Goal: Task Accomplishment & Management: Complete application form

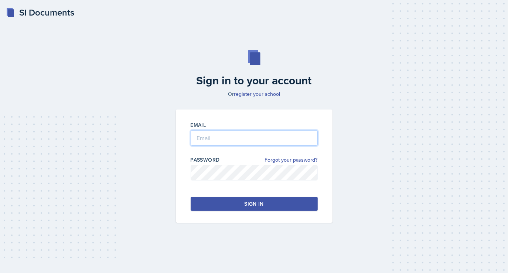
type input "[EMAIL_ADDRESS][DOMAIN_NAME]"
click at [257, 204] on div "Sign in" at bounding box center [253, 203] width 19 height 7
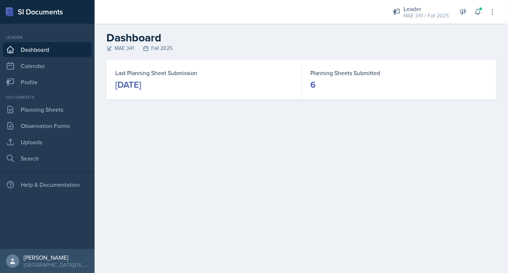
click at [31, 73] on div "Leader Dashboard Calendar Profile" at bounding box center [47, 61] width 89 height 55
click at [37, 69] on link "Calendar" at bounding box center [47, 65] width 89 height 15
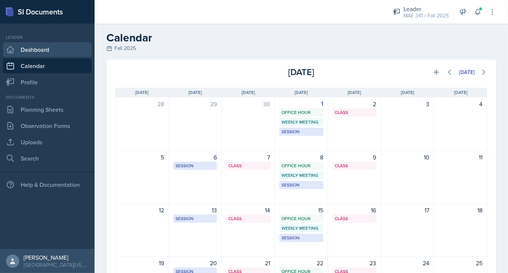
click at [46, 57] on link "Dashboard" at bounding box center [47, 49] width 89 height 15
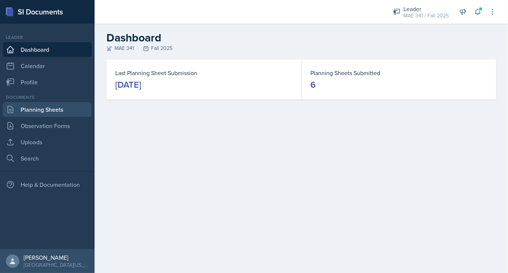
click at [61, 107] on link "Planning Sheets" at bounding box center [47, 109] width 89 height 15
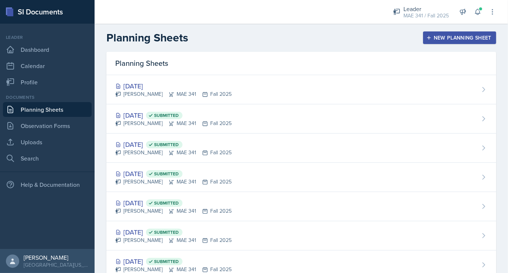
click at [428, 37] on div "New Planning Sheet" at bounding box center [460, 38] width 64 height 6
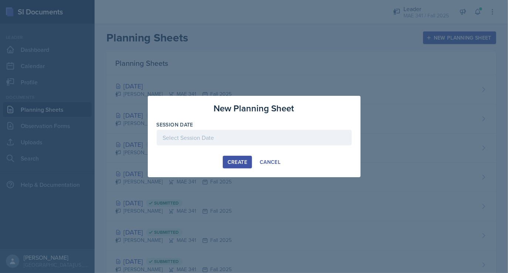
click at [182, 139] on div at bounding box center [254, 138] width 195 height 16
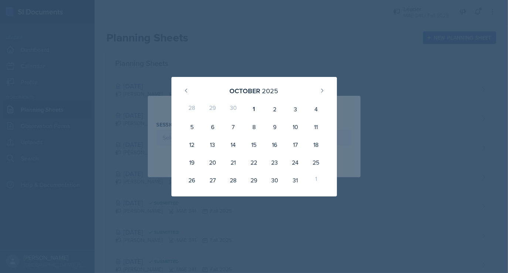
click at [276, 61] on div at bounding box center [254, 136] width 508 height 273
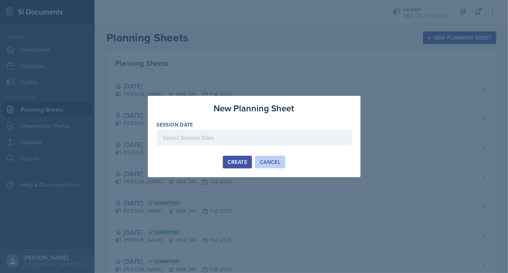
click at [267, 160] on div "Cancel" at bounding box center [270, 162] width 21 height 6
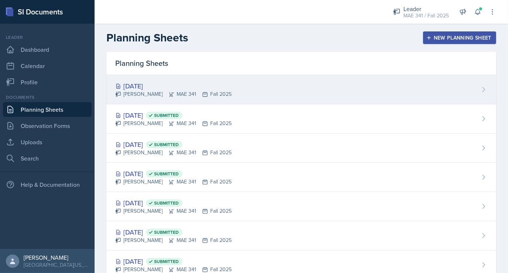
click at [141, 80] on div "[DATE] [PERSON_NAME] MAE 341 Fall 2025" at bounding box center [301, 89] width 390 height 29
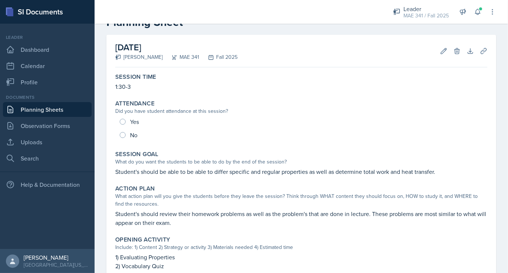
scroll to position [24, 0]
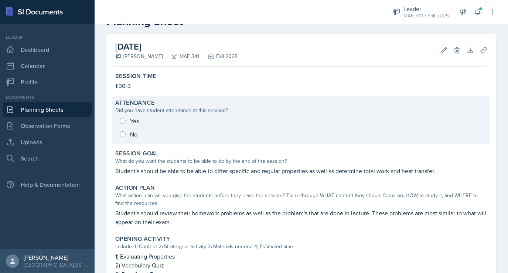
click at [124, 132] on div "Yes No" at bounding box center [301, 127] width 372 height 27
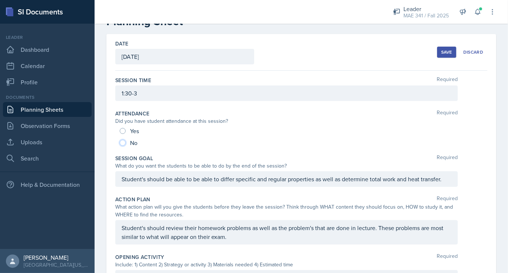
click at [123, 142] on input "No" at bounding box center [123, 143] width 6 height 6
radio input "true"
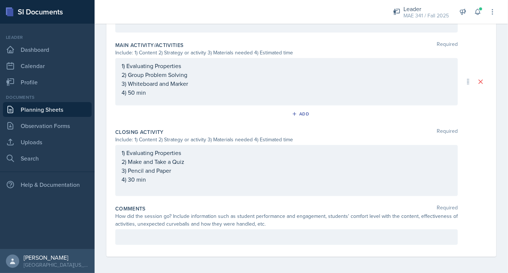
scroll to position [325, 0]
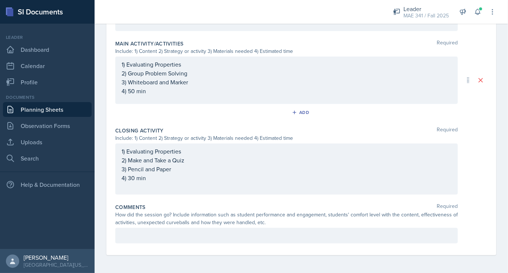
click at [225, 238] on p at bounding box center [287, 235] width 330 height 9
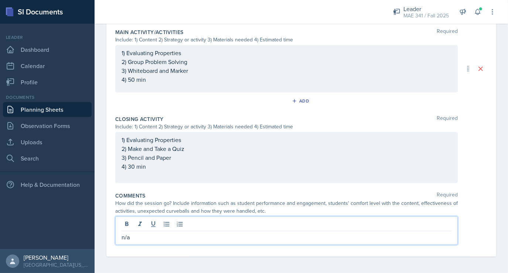
click at [222, 196] on div "Comments Required" at bounding box center [301, 195] width 372 height 7
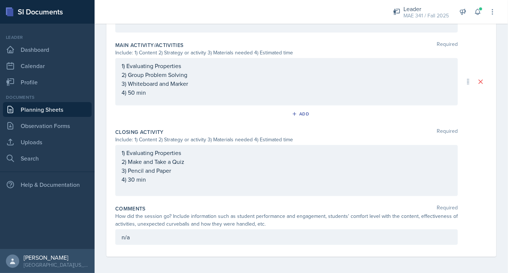
scroll to position [0, 0]
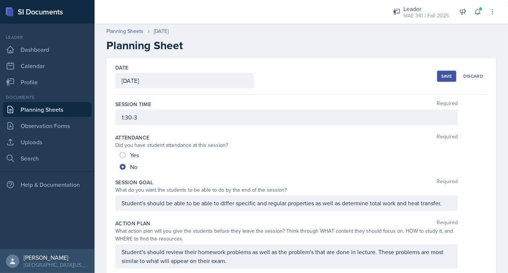
click at [441, 79] on button "Save" at bounding box center [446, 76] width 19 height 11
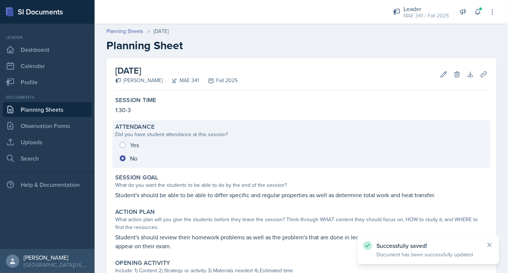
scroll to position [268, 0]
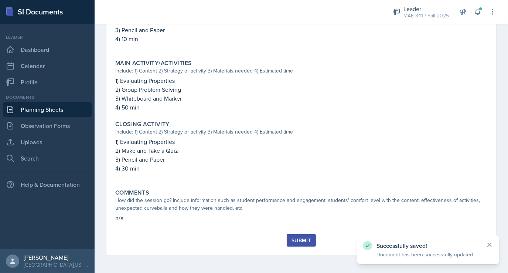
click at [293, 239] on div "Submit" at bounding box center [301, 240] width 20 height 6
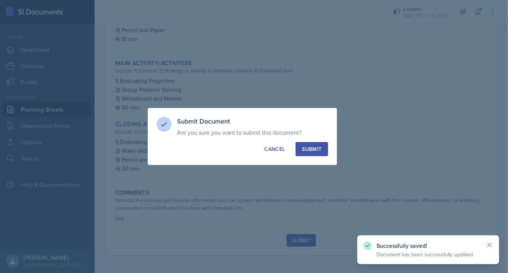
click at [311, 151] on div "Submit" at bounding box center [312, 148] width 20 height 7
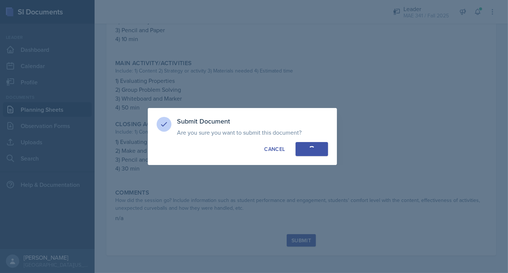
radio input "true"
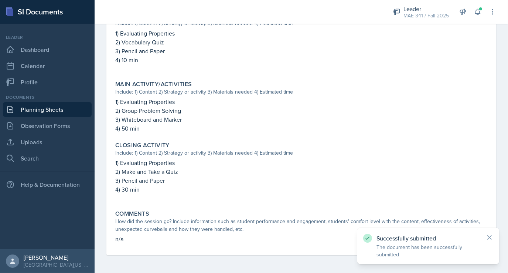
scroll to position [0, 0]
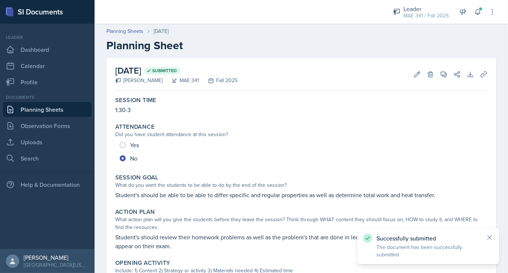
click at [22, 110] on link "Planning Sheets" at bounding box center [47, 109] width 89 height 15
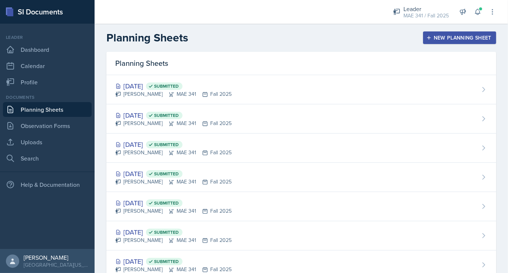
click at [436, 37] on div "New Planning Sheet" at bounding box center [460, 38] width 64 height 6
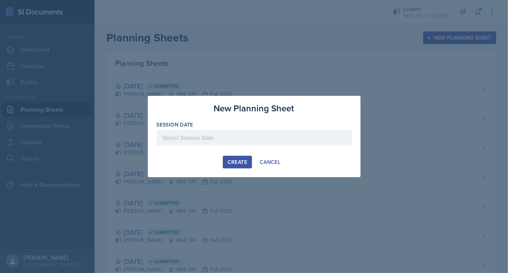
click at [198, 135] on div at bounding box center [254, 138] width 195 height 16
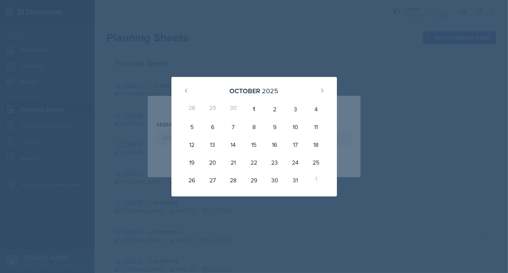
click at [287, 69] on div at bounding box center [254, 136] width 508 height 273
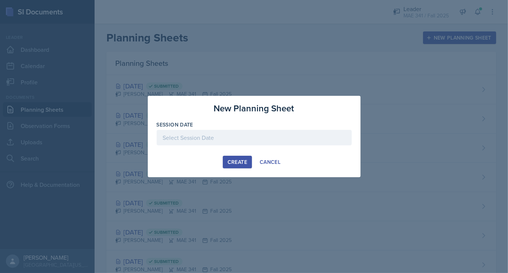
click at [287, 69] on div at bounding box center [254, 136] width 508 height 273
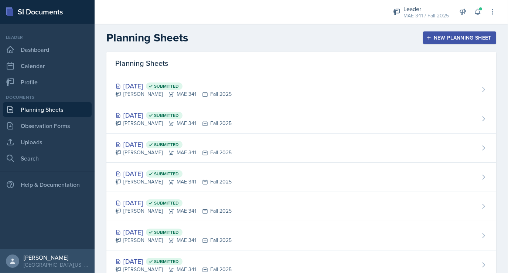
click at [438, 41] on button "New Planning Sheet" at bounding box center [459, 37] width 73 height 13
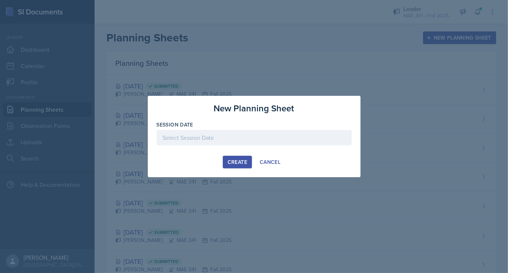
click at [205, 139] on div at bounding box center [254, 138] width 195 height 16
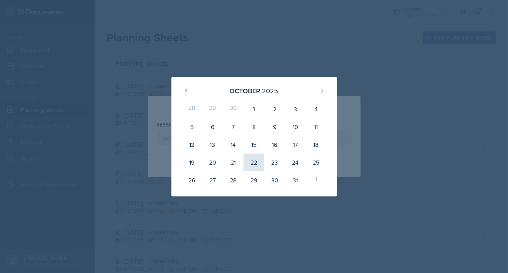
click at [252, 162] on div "22" at bounding box center [253, 162] width 21 height 18
type input "[DATE]"
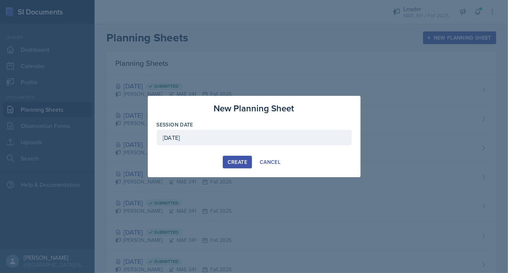
click at [236, 162] on div "Create" at bounding box center [238, 162] width 20 height 6
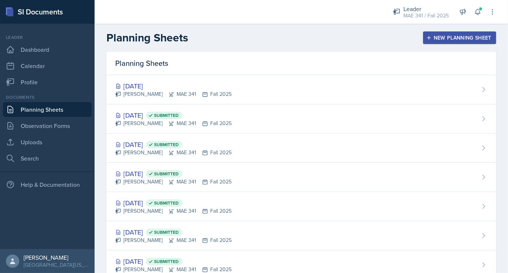
click at [468, 33] on button "New Planning Sheet" at bounding box center [459, 37] width 73 height 13
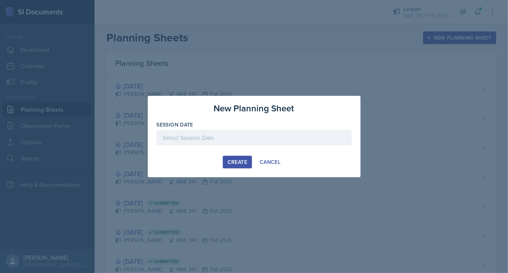
click at [200, 144] on div at bounding box center [254, 138] width 195 height 16
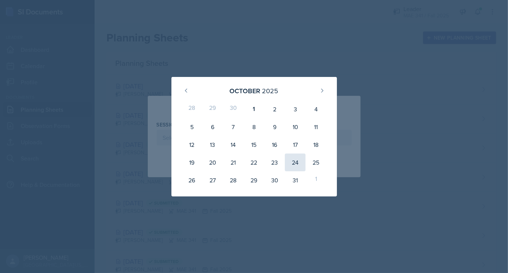
click at [291, 160] on div "24" at bounding box center [295, 162] width 21 height 18
type input "[DATE]"
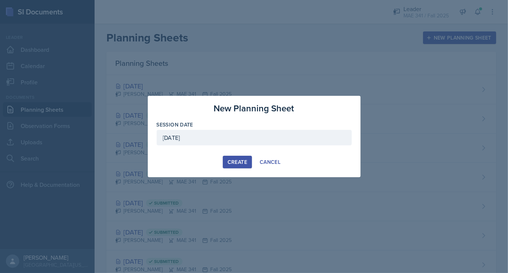
click at [236, 165] on div "Create" at bounding box center [238, 162] width 20 height 6
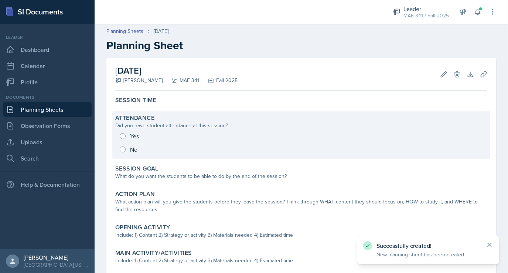
click at [123, 148] on div "Yes No" at bounding box center [301, 142] width 372 height 27
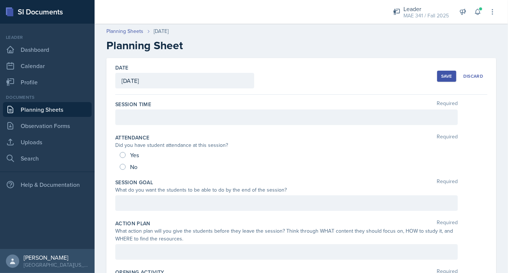
click at [156, 111] on div at bounding box center [286, 117] width 342 height 16
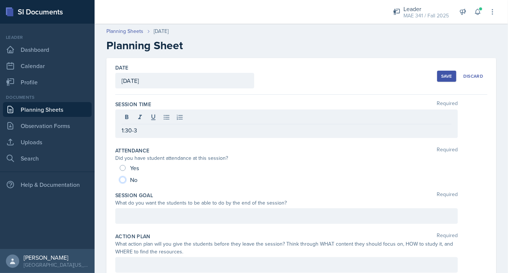
click at [123, 179] on input "No" at bounding box center [123, 180] width 6 height 6
radio input "true"
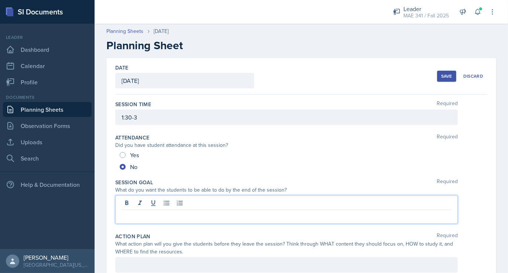
click at [143, 203] on div at bounding box center [286, 209] width 342 height 28
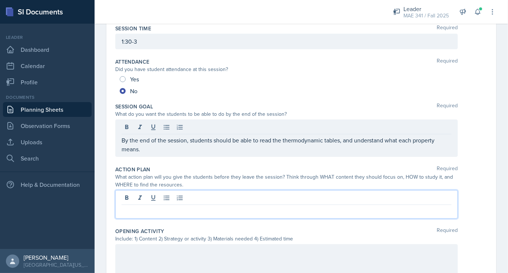
click at [144, 206] on p at bounding box center [287, 210] width 330 height 9
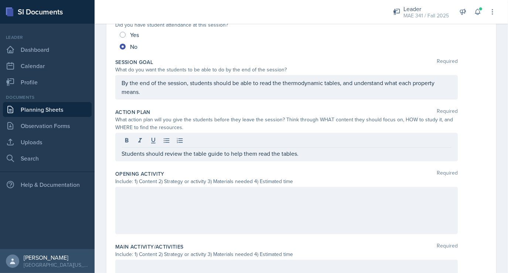
click at [147, 202] on div at bounding box center [286, 210] width 342 height 47
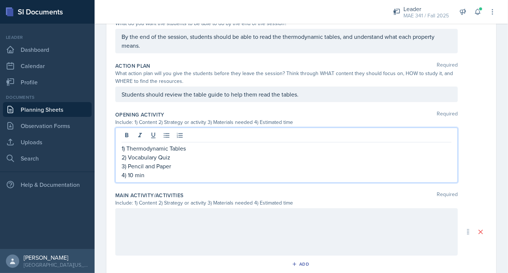
click at [143, 223] on div at bounding box center [286, 231] width 342 height 47
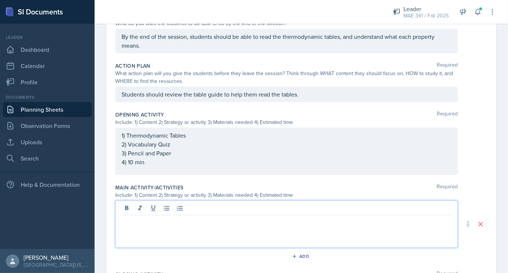
scroll to position [179, 0]
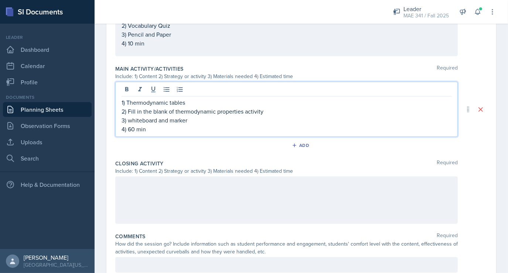
click at [143, 213] on div at bounding box center [286, 199] width 342 height 47
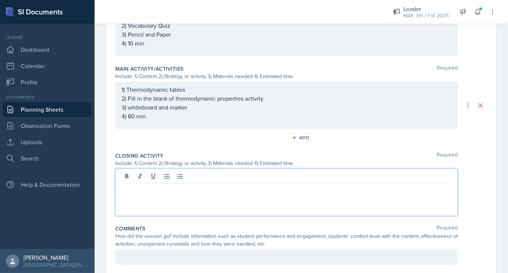
scroll to position [298, 0]
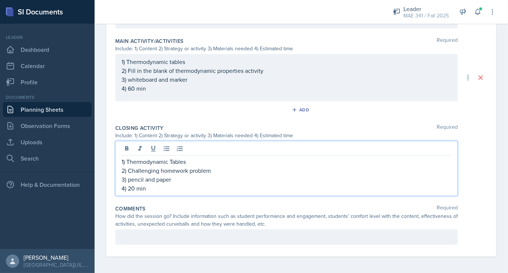
click at [152, 236] on p at bounding box center [287, 236] width 330 height 9
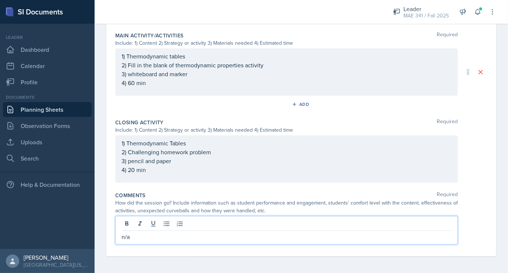
scroll to position [0, 0]
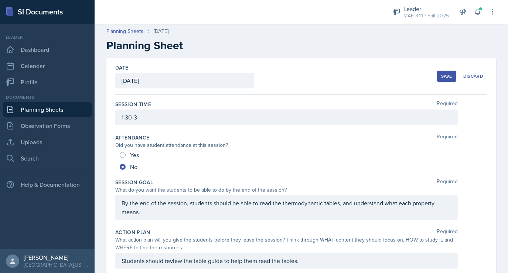
click at [441, 76] on div "Save" at bounding box center [446, 76] width 11 height 6
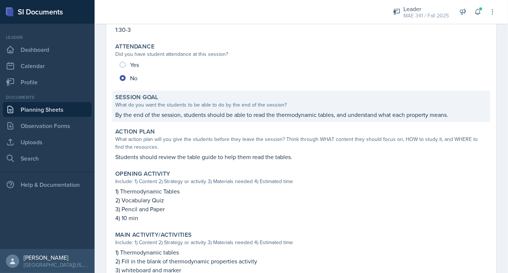
scroll to position [81, 0]
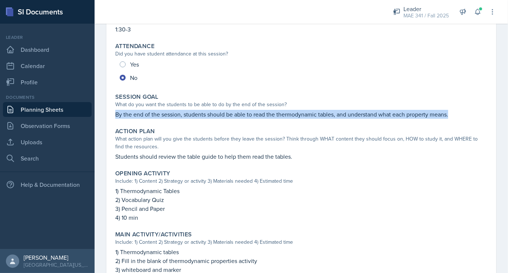
drag, startPoint x: 450, startPoint y: 115, endPoint x: 110, endPoint y: 118, distance: 340.2
click at [110, 118] on div "[DATE] [PERSON_NAME] MAE 341 Fall 2025 Edit Delete Download Uploads Autosaving …" at bounding box center [301, 197] width 390 height 441
copy p "By the end of the session, students should be able to read the thermodynamic ta…"
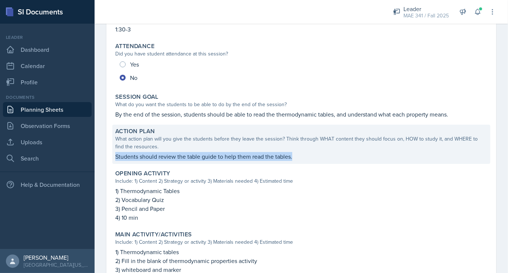
drag, startPoint x: 294, startPoint y: 156, endPoint x: 112, endPoint y: 156, distance: 182.1
click at [112, 156] on div "Action Plan What action plan will you give the students before they leave the s…" at bounding box center [301, 143] width 378 height 39
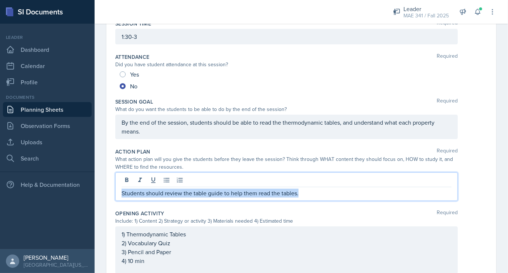
drag, startPoint x: 300, startPoint y: 182, endPoint x: 111, endPoint y: 191, distance: 188.9
click at [111, 191] on div "Date [DATE] [DATE] 28 29 30 1 2 3 4 5 6 7 8 9 10 11 12 13 14 15 16 17 18 19 20 …" at bounding box center [301, 235] width 390 height 516
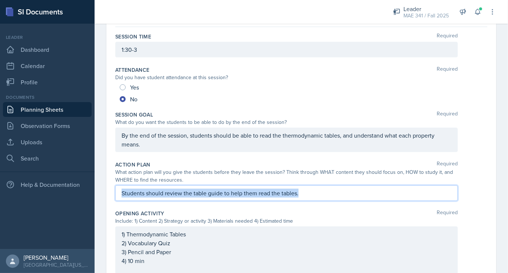
copy p "Students should review the table guide to help them read the tables."
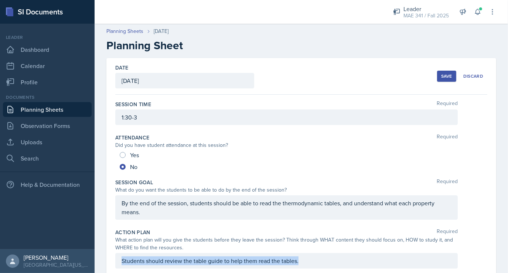
click at [441, 78] on div "Save" at bounding box center [446, 76] width 11 height 6
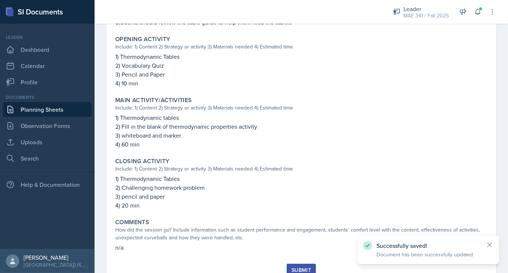
scroll to position [244, 0]
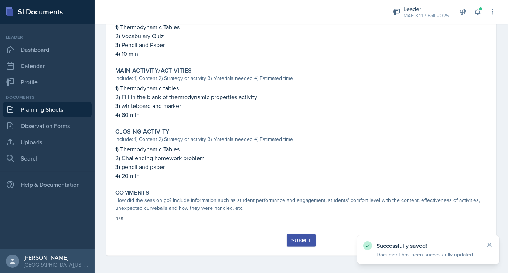
click at [302, 242] on div "Submit" at bounding box center [301, 240] width 20 height 6
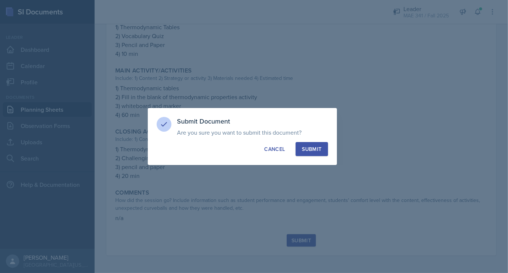
click at [314, 150] on div "Submit" at bounding box center [312, 148] width 20 height 7
radio input "true"
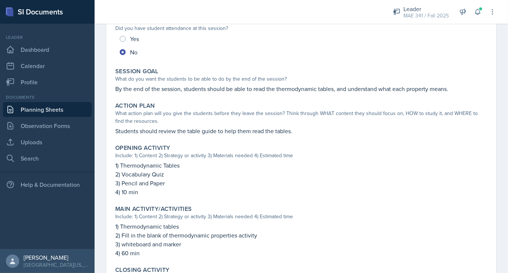
scroll to position [112, 0]
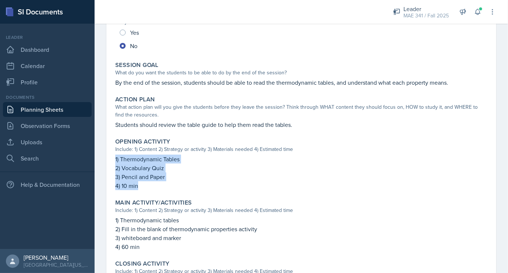
drag, startPoint x: 137, startPoint y: 183, endPoint x: 114, endPoint y: 158, distance: 34.2
click at [114, 158] on div "Opening Activity Include: 1) Content 2) Strategy or activity 3) Materials neede…" at bounding box center [301, 164] width 378 height 58
copy div "1) Thermodynamic Tables 2) Vocabulary Quiz 3) Pencil and Paper 4) 10 min"
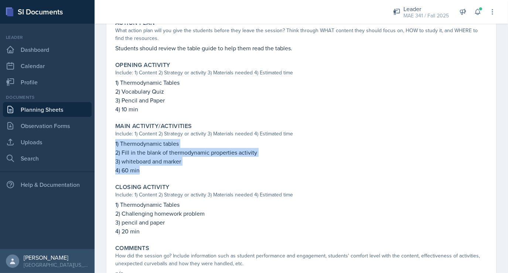
drag, startPoint x: 140, startPoint y: 170, endPoint x: 109, endPoint y: 145, distance: 40.2
click at [109, 145] on div "[DATE] Submitted [PERSON_NAME] MAE 341 Fall 2025 Edit Delete View Comments Comm…" at bounding box center [301, 79] width 390 height 420
copy div "1) Thermodynamic tables 2) Fill in the blank of thermodynamic properties activi…"
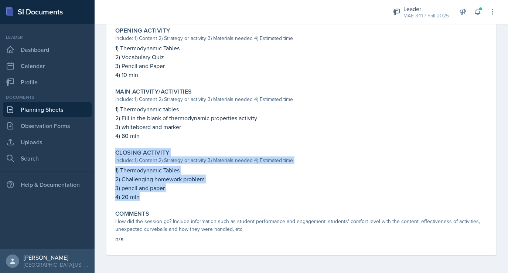
drag, startPoint x: 140, startPoint y: 196, endPoint x: 98, endPoint y: 151, distance: 61.4
click at [98, 151] on div "[DATE] Submitted [PERSON_NAME] MAE 341 Fall 2025 Edit Delete View Comments Comm…" at bounding box center [301, 54] width 413 height 438
drag, startPoint x: 98, startPoint y: 151, endPoint x: 156, endPoint y: 204, distance: 78.7
click at [156, 204] on div "Session Time 1:30-3 Attendance Did you have student attendance at this session?…" at bounding box center [301, 62] width 372 height 384
click at [137, 192] on p "4) 20 min" at bounding box center [301, 196] width 372 height 9
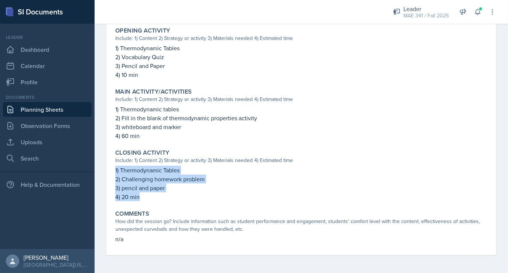
drag, startPoint x: 139, startPoint y: 195, endPoint x: 107, endPoint y: 171, distance: 40.3
click at [107, 171] on div "[DATE] Submitted [PERSON_NAME] MAE 341 Fall 2025 Edit Delete View Comments Comm…" at bounding box center [301, 45] width 390 height 420
copy div "1) Thermodynamic Tables 2) Challenging homework problem 3) pencil and paper 4) …"
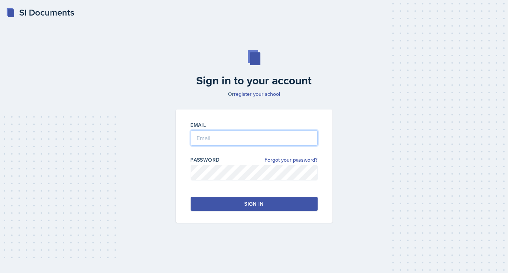
type input "[EMAIL_ADDRESS][DOMAIN_NAME]"
click at [266, 201] on button "Sign in" at bounding box center [254, 203] width 127 height 14
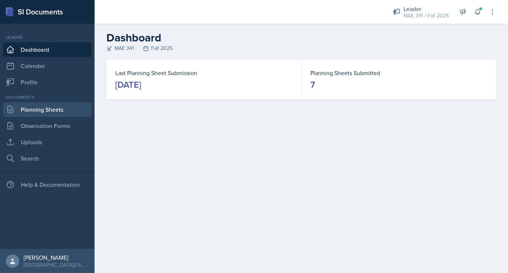
click at [44, 104] on link "Planning Sheets" at bounding box center [47, 109] width 89 height 15
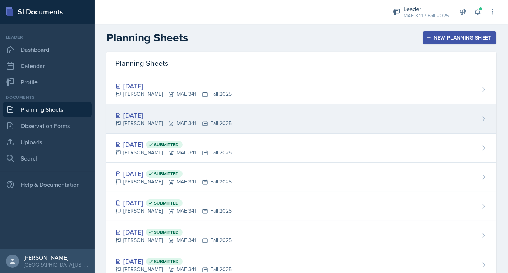
click at [150, 109] on div "Oct 22nd, 2025 Collin Richardson MAE 341 Fall 2025" at bounding box center [301, 118] width 390 height 29
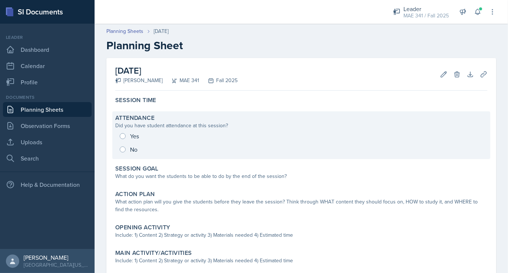
click at [126, 151] on div "Yes No" at bounding box center [301, 142] width 372 height 27
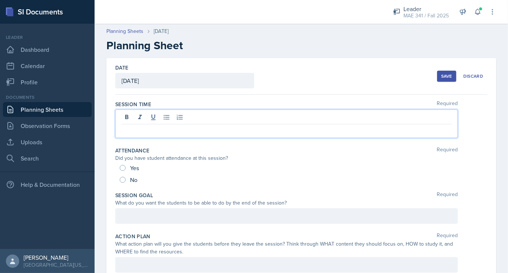
click at [124, 113] on div at bounding box center [286, 123] width 342 height 28
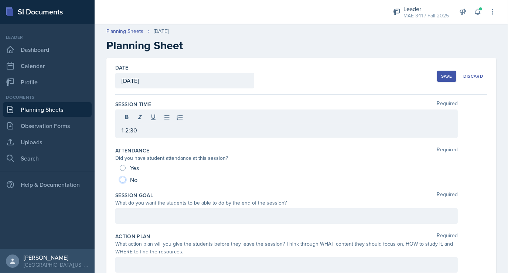
click at [121, 177] on input "No" at bounding box center [123, 180] width 6 height 6
radio input "true"
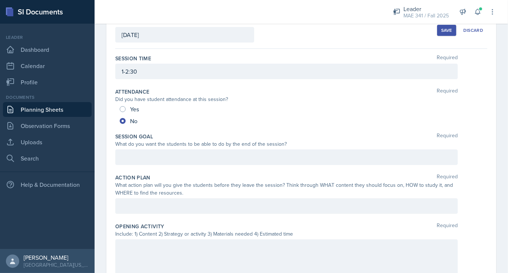
scroll to position [58, 0]
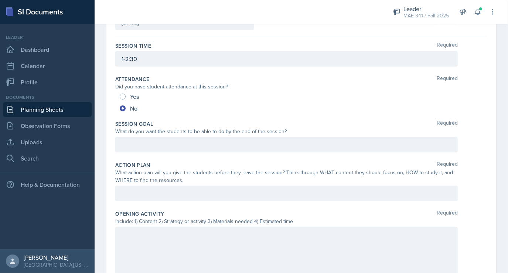
click at [172, 149] on p at bounding box center [287, 144] width 330 height 9
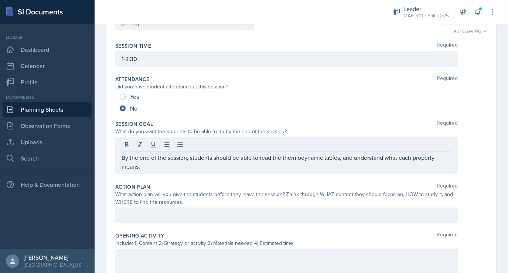
click at [141, 219] on div at bounding box center [286, 215] width 342 height 16
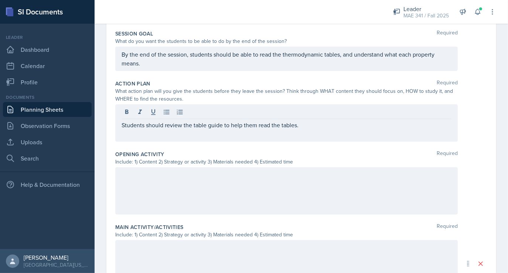
click at [189, 167] on div at bounding box center [286, 190] width 342 height 47
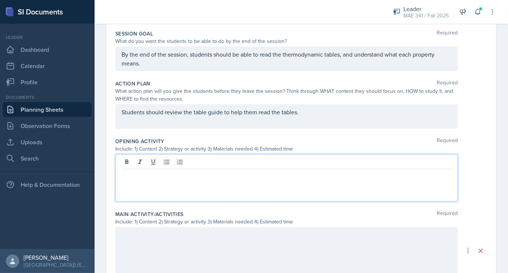
scroll to position [161, 0]
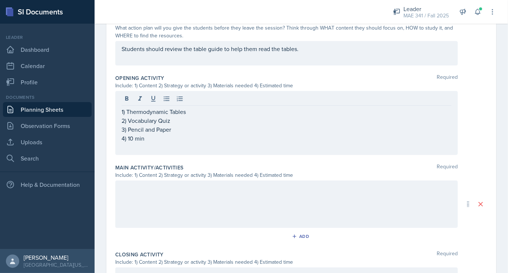
click at [190, 203] on div at bounding box center [286, 203] width 342 height 47
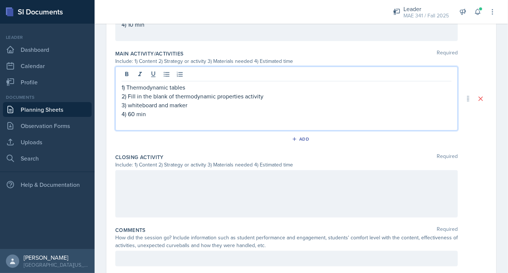
click at [172, 182] on p at bounding box center [287, 177] width 330 height 9
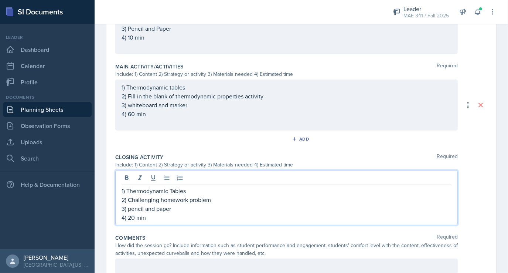
scroll to position [329, 0]
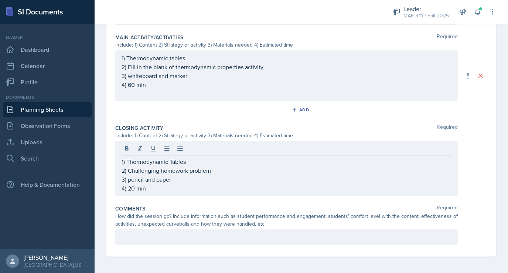
click at [131, 242] on div at bounding box center [286, 237] width 342 height 16
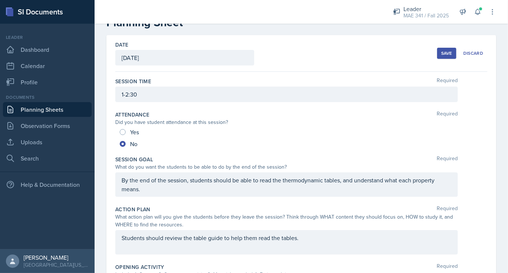
scroll to position [0, 0]
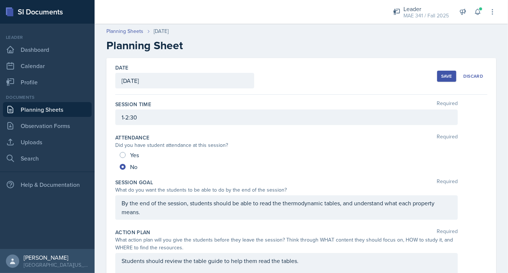
click at [437, 71] on button "Save" at bounding box center [446, 76] width 19 height 11
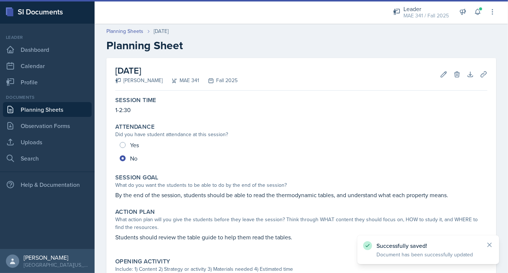
scroll to position [266, 0]
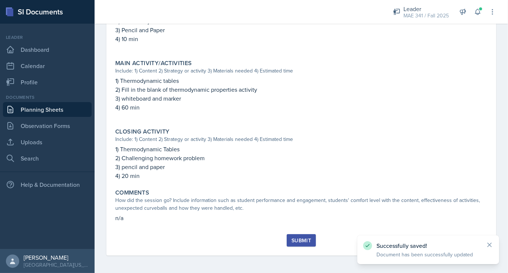
click at [303, 239] on div "Submit" at bounding box center [301, 240] width 20 height 6
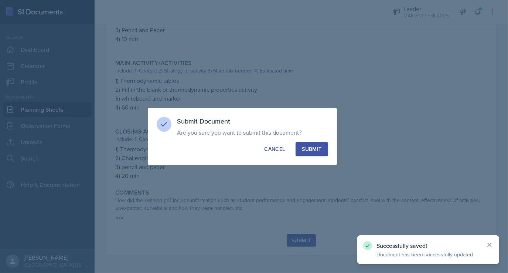
click at [316, 147] on div "Submit" at bounding box center [312, 148] width 20 height 7
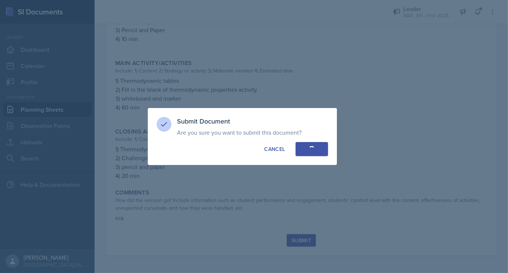
radio input "true"
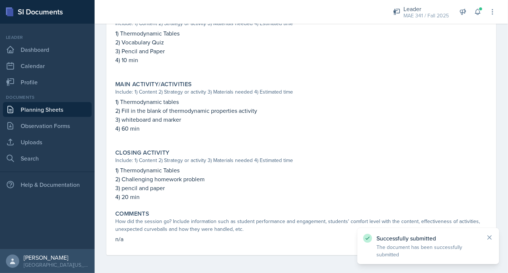
scroll to position [0, 0]
